Goal: Task Accomplishment & Management: Use online tool/utility

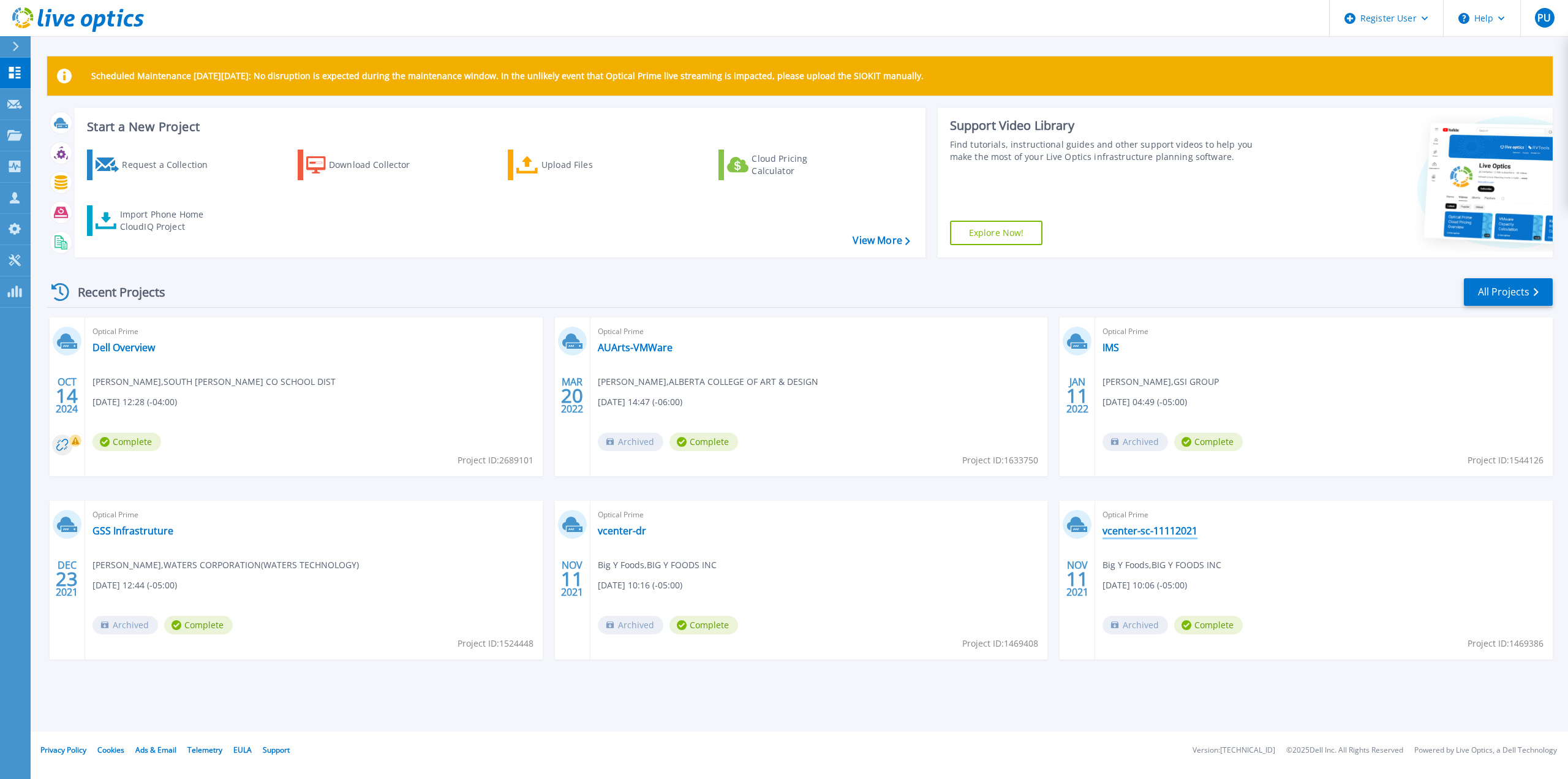
click at [1139, 532] on link "vcenter-sc-11112021" at bounding box center [1150, 531] width 95 height 12
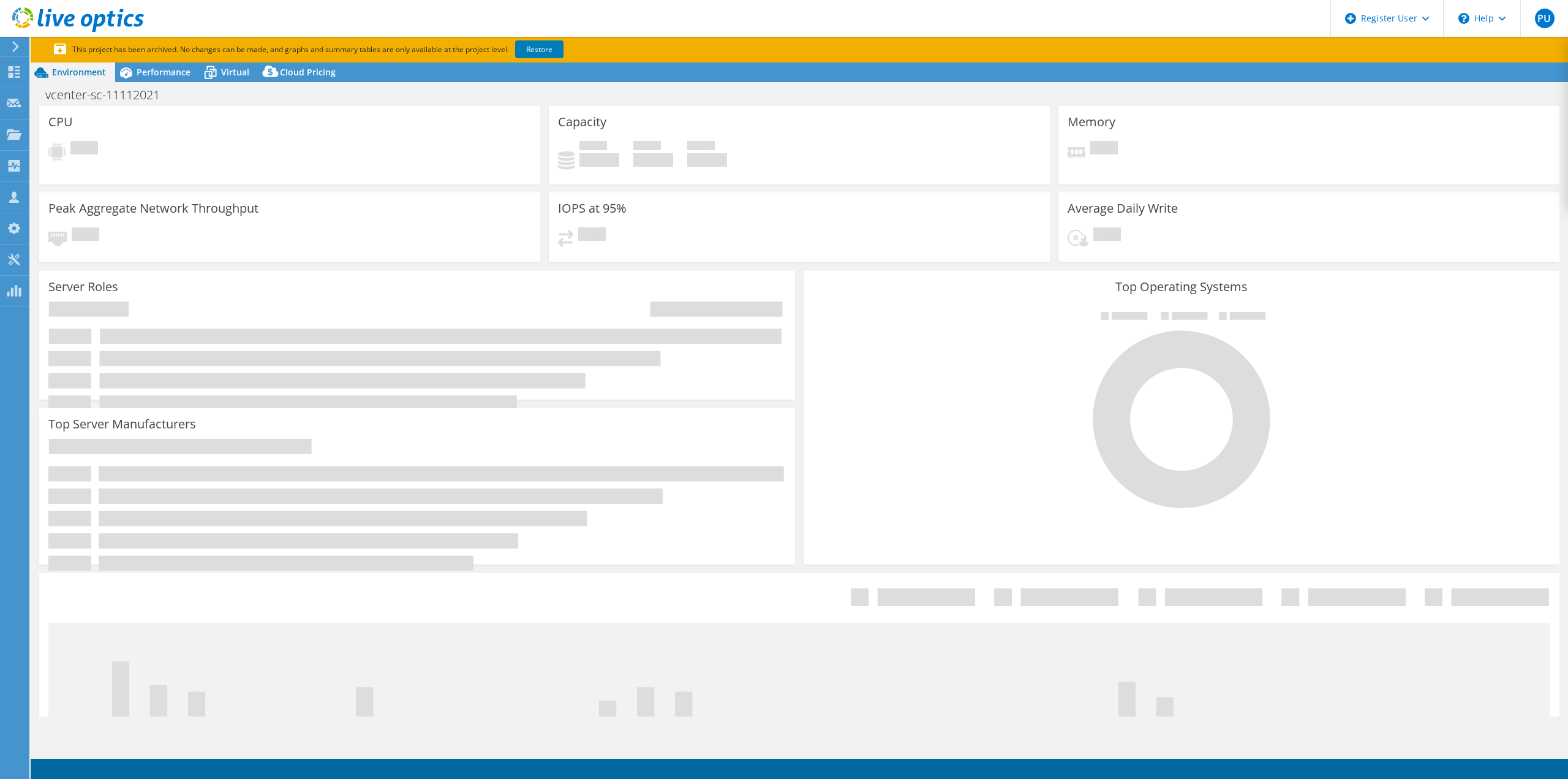
select select "USEast"
select select "USD"
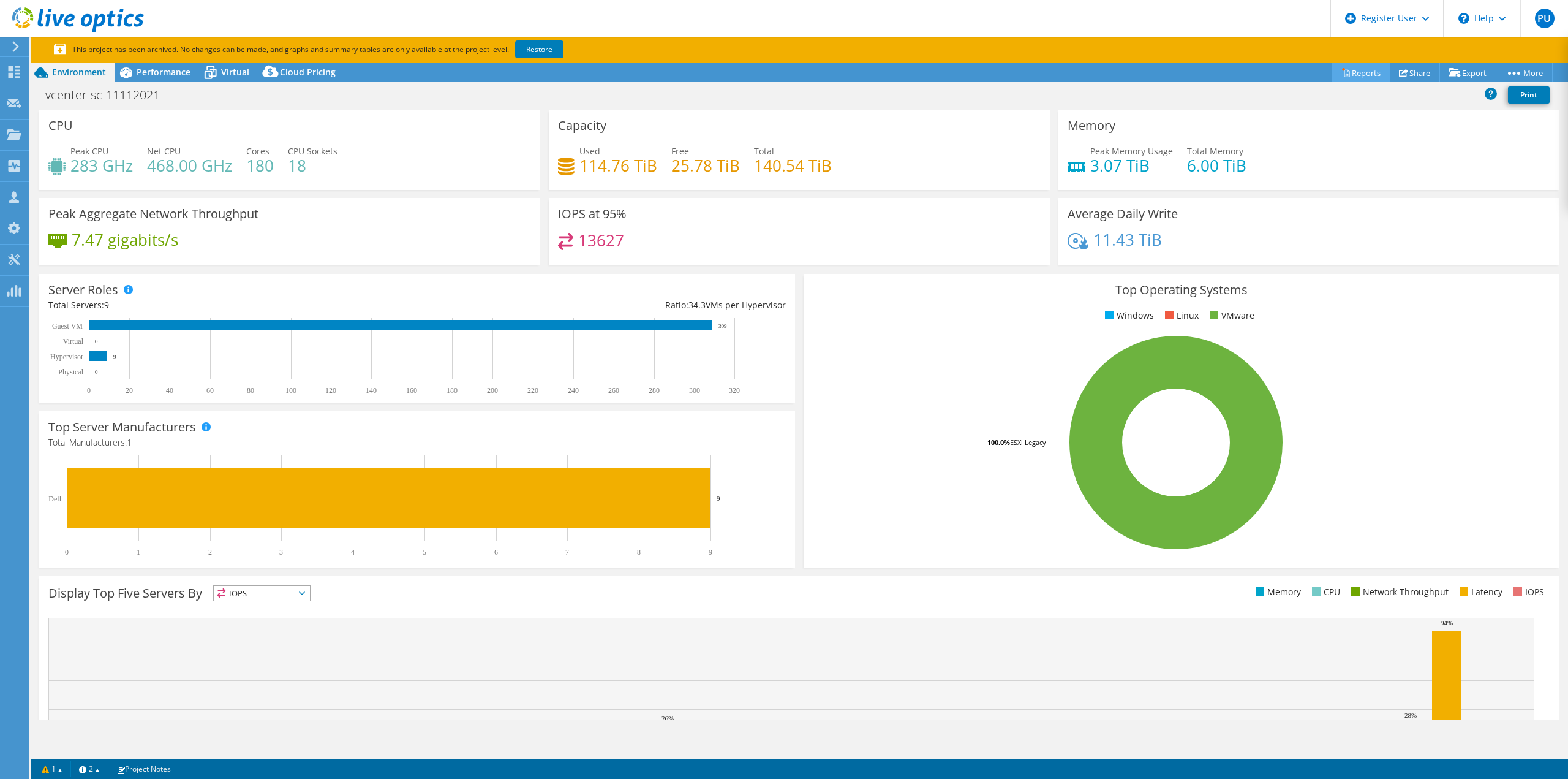
click at [1359, 73] on link "Reports" at bounding box center [1361, 72] width 59 height 19
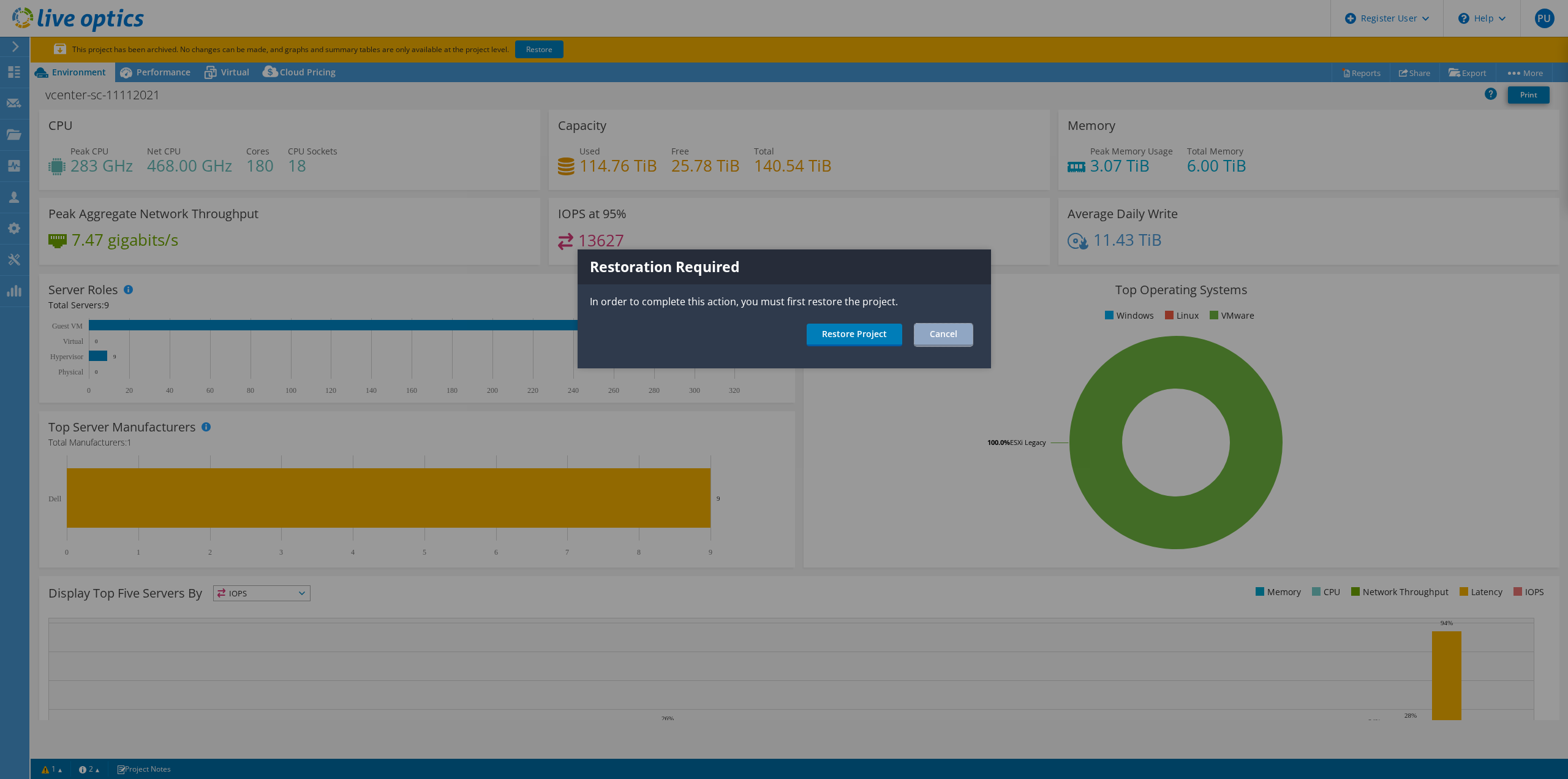
click at [948, 330] on link "Cancel" at bounding box center [943, 335] width 58 height 23
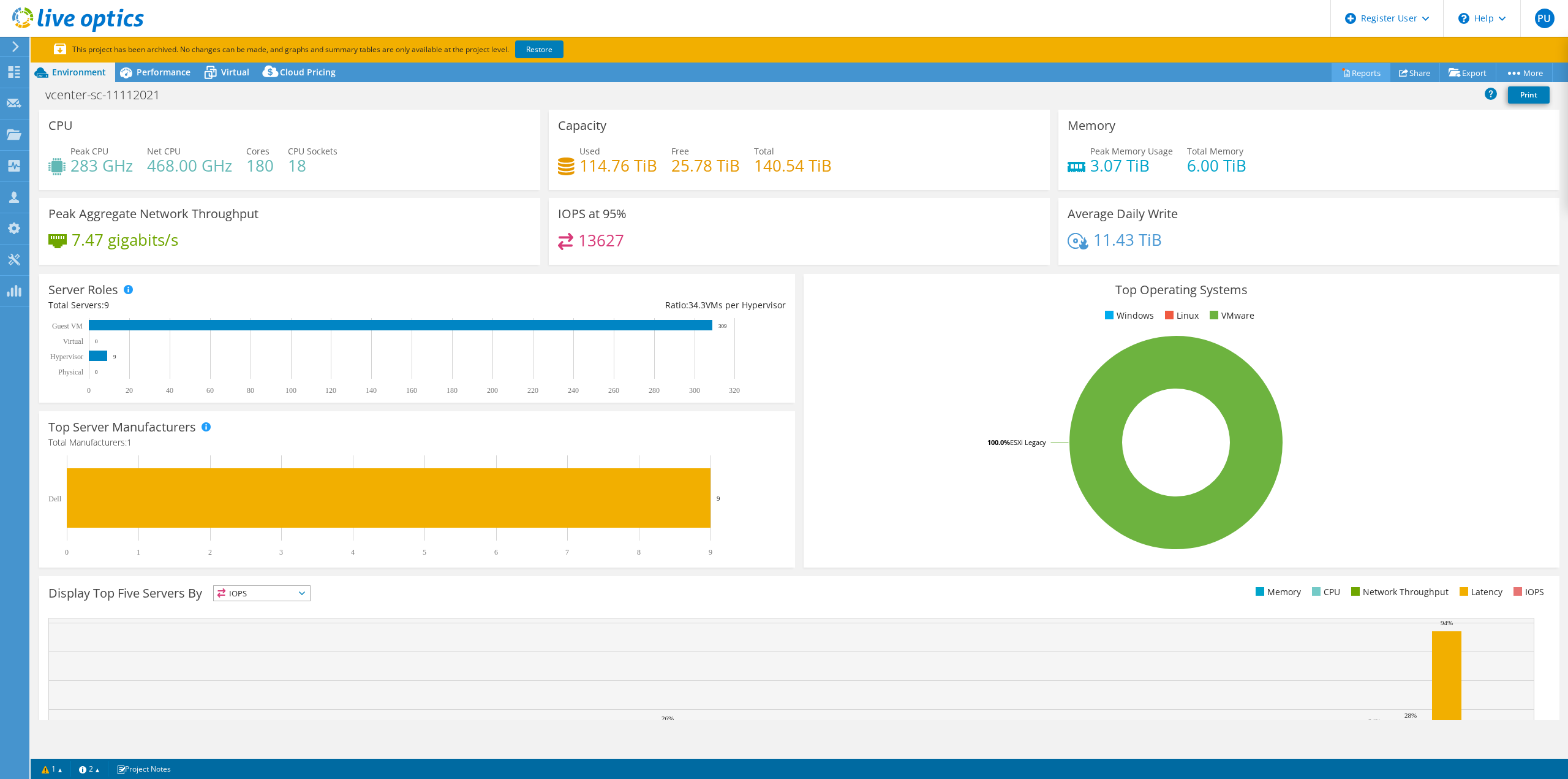
click at [1353, 72] on link "Reports" at bounding box center [1361, 72] width 59 height 19
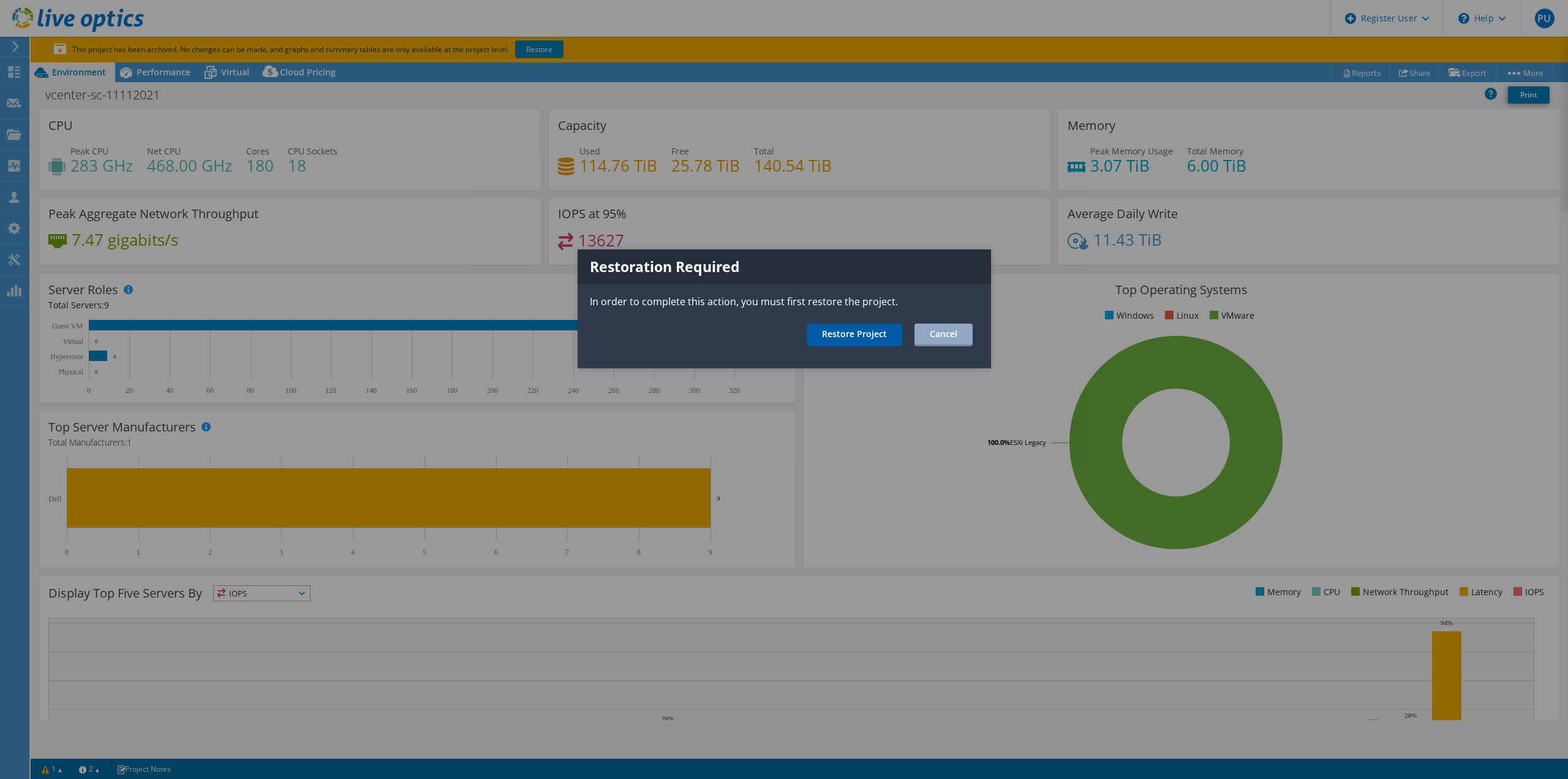
click at [859, 333] on link "Restore Project" at bounding box center [854, 335] width 96 height 23
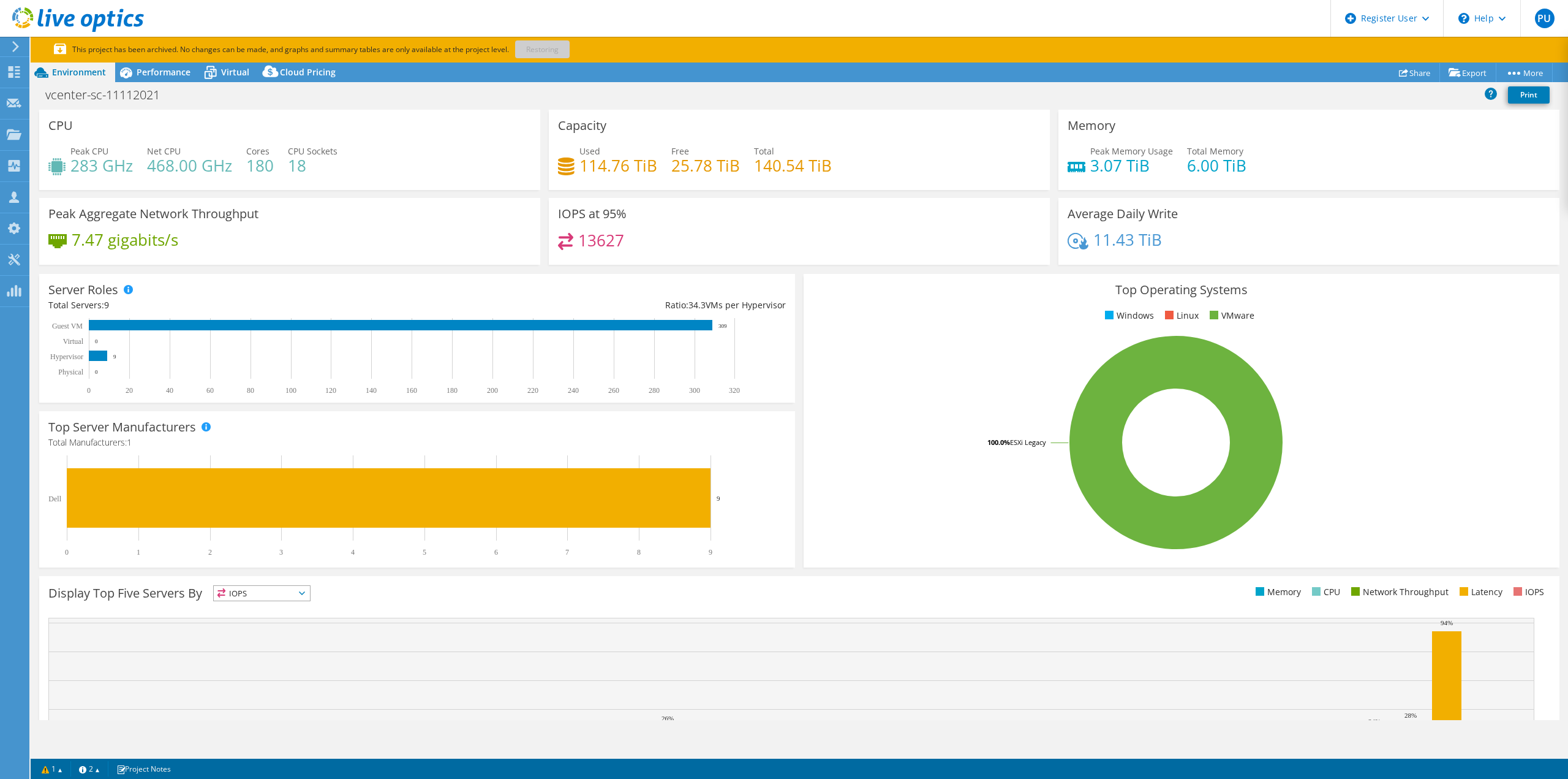
click at [1359, 71] on div "Project Actions Project Actions Reports Share Export vSAN ReadyNode Sizer" at bounding box center [799, 72] width 1538 height 19
click at [1341, 72] on div "Project Actions Project Actions Reports Share Export vSAN ReadyNode Sizer" at bounding box center [799, 72] width 1538 height 19
click at [1293, 16] on header "PU Dell User [PERSON_NAME] [PERSON_NAME][EMAIL_ADDRESS][PERSON_NAME][DOMAIN_NAM…" at bounding box center [784, 18] width 1568 height 37
click at [17, 47] on use at bounding box center [16, 47] width 7 height 11
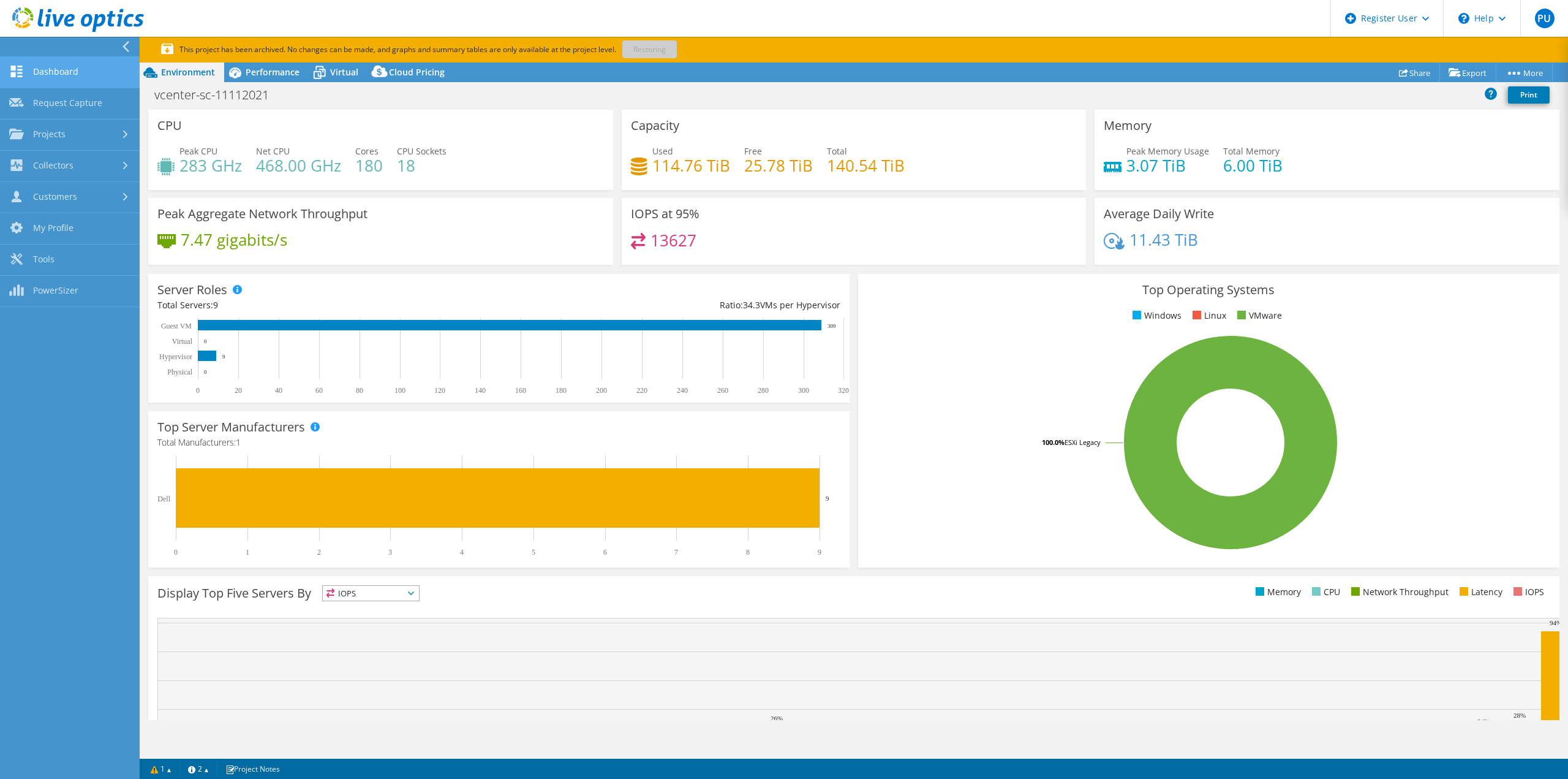
click at [49, 74] on link "Dashboard" at bounding box center [70, 72] width 140 height 31
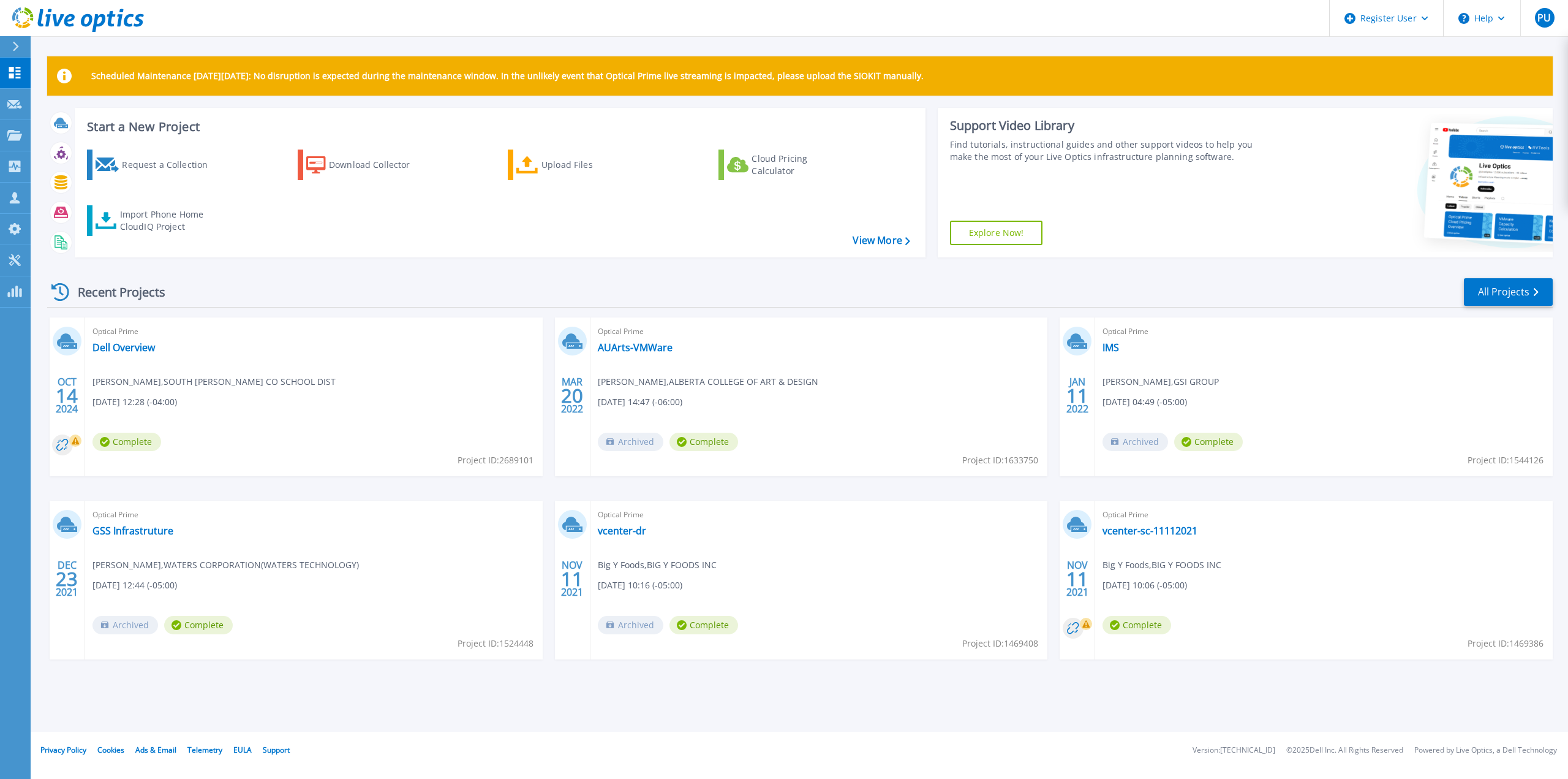
click at [657, 381] on span "Jason Sommer , ALBERTA COLLEGE OF ART & DESIGN" at bounding box center [708, 381] width 220 height 13
click at [1146, 532] on link "vcenter-sc-11112021" at bounding box center [1150, 531] width 95 height 12
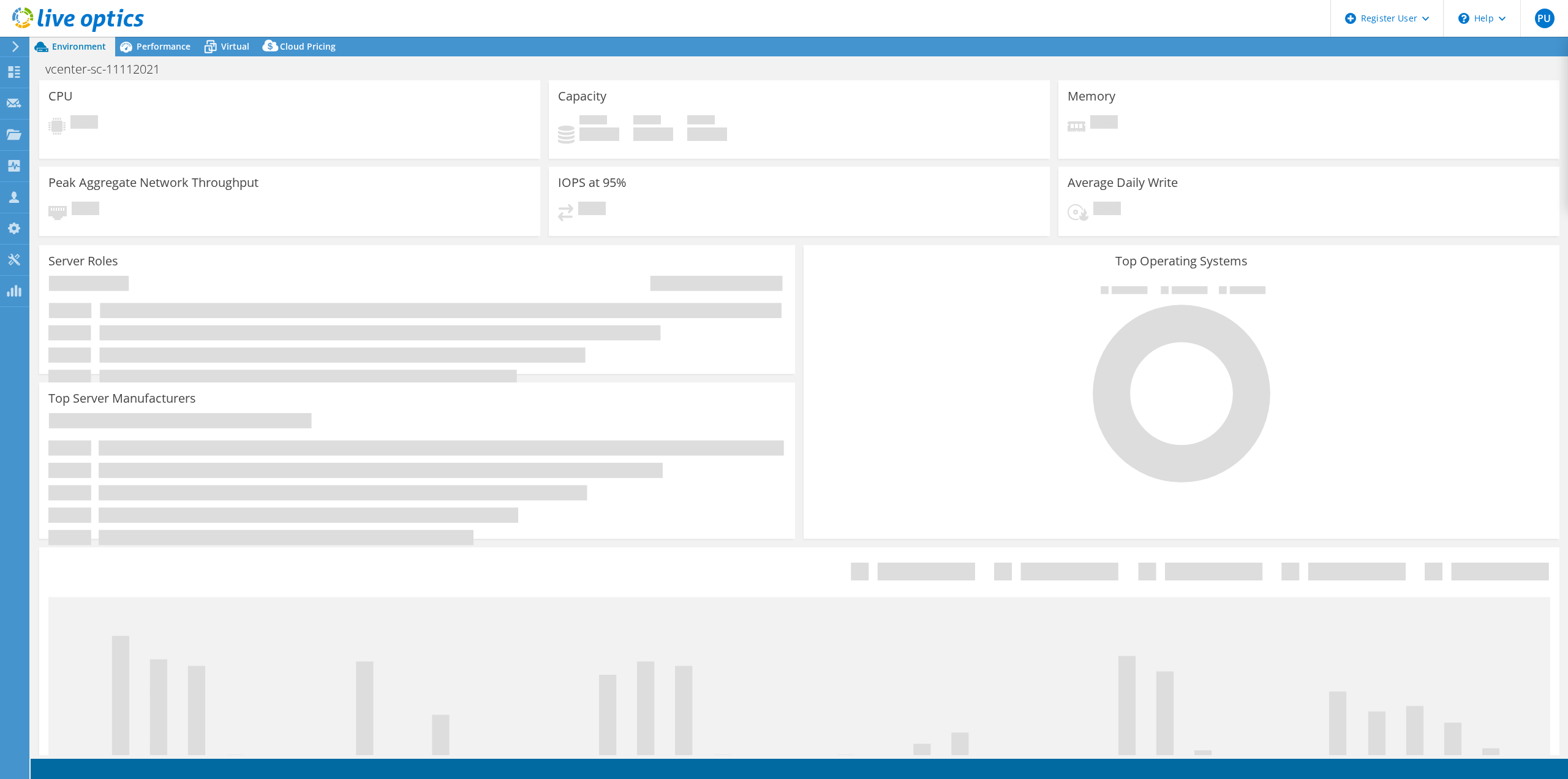
select select "USEast"
select select "USD"
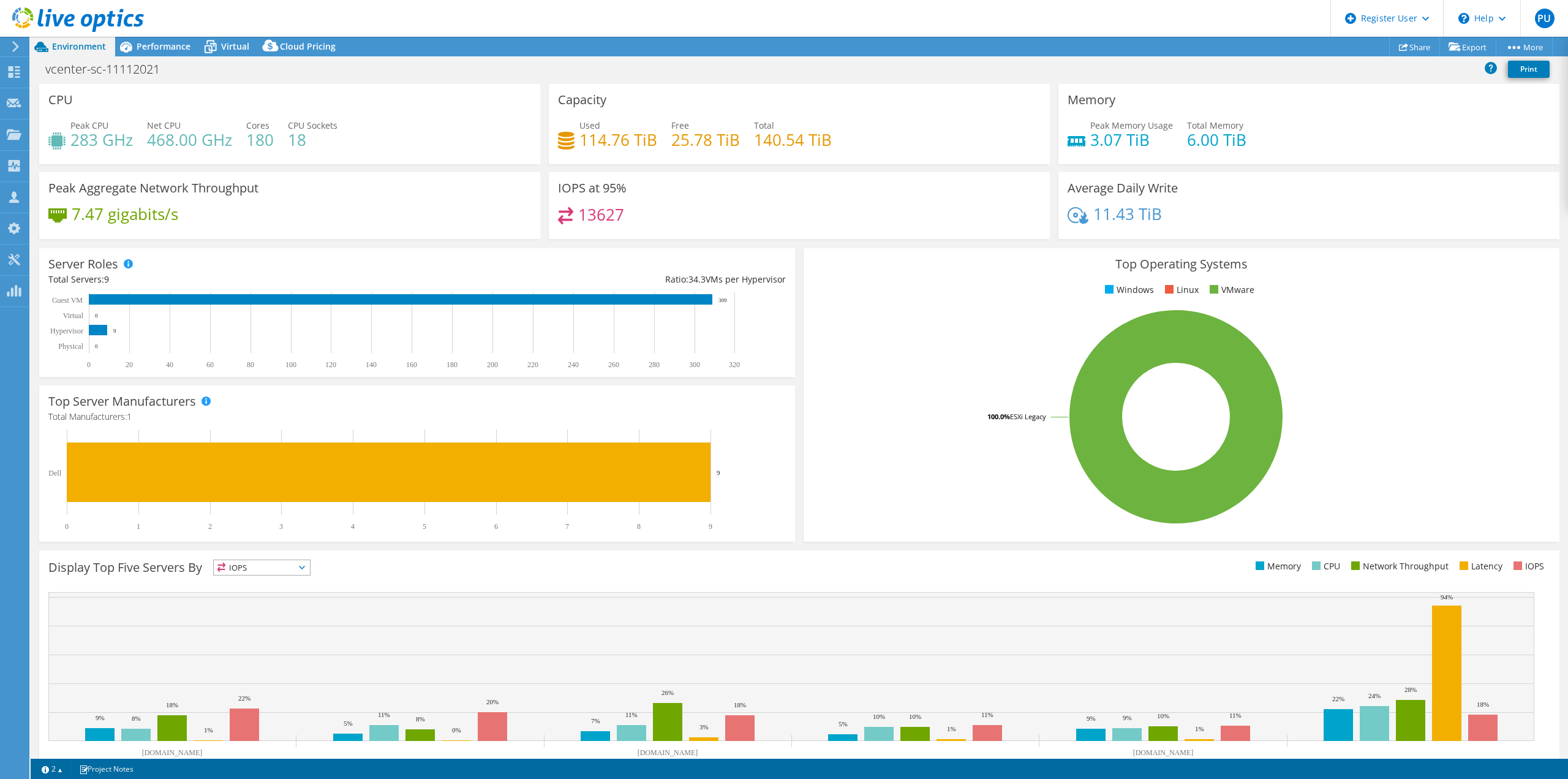
click at [1295, 44] on div "Project Actions Project Actions Share Export vSAN ReadyNode Sizer PSS Solution …" at bounding box center [799, 46] width 1538 height 19
click at [1529, 72] on link "Print" at bounding box center [1529, 69] width 42 height 17
